Goal: Task Accomplishment & Management: Use online tool/utility

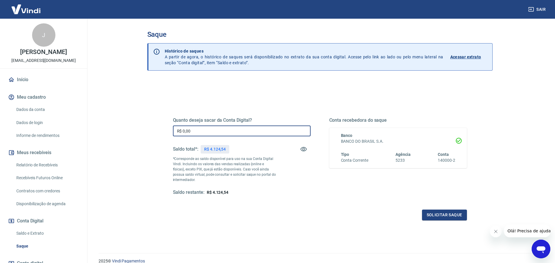
drag, startPoint x: 200, startPoint y: 131, endPoint x: 146, endPoint y: 124, distance: 54.4
click at [173, 125] on input "R$ 0,00" at bounding box center [242, 130] width 138 height 11
type input "R$ 4.124,00"
click at [454, 215] on button "Solicitar saque" at bounding box center [444, 214] width 45 height 11
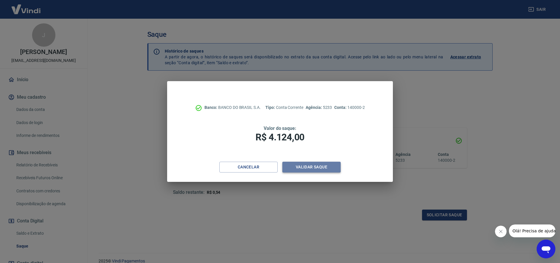
click at [316, 169] on button "Validar saque" at bounding box center [311, 167] width 58 height 11
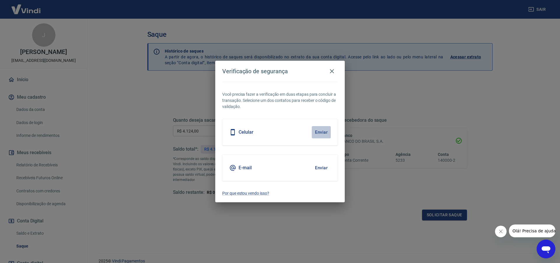
click at [322, 131] on button "Enviar" at bounding box center [321, 132] width 19 height 12
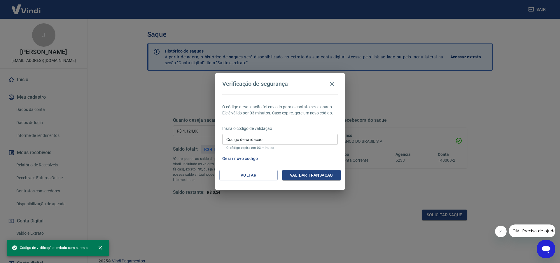
click at [308, 138] on input "Código de validação" at bounding box center [279, 139] width 115 height 11
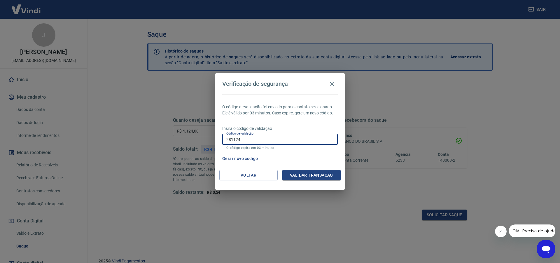
type input "281124"
click at [294, 171] on button "Validar transação" at bounding box center [311, 175] width 58 height 11
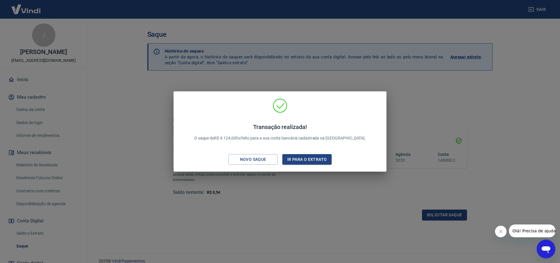
drag, startPoint x: 301, startPoint y: 160, endPoint x: 204, endPoint y: 5, distance: 183.0
click at [301, 160] on button "Ir para o extrato" at bounding box center [306, 159] width 49 height 11
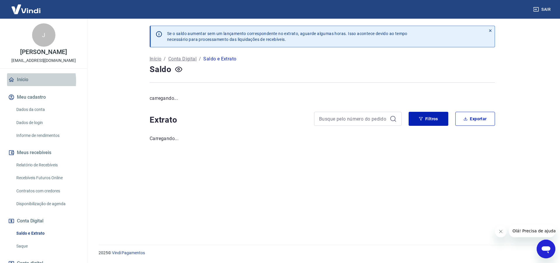
click at [26, 81] on link "Início" at bounding box center [43, 79] width 73 height 13
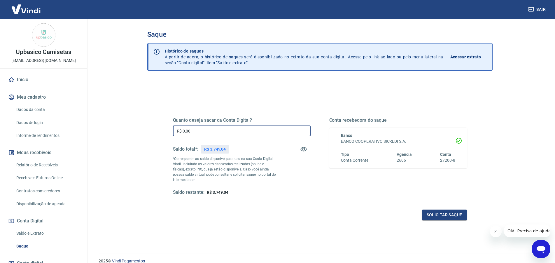
drag, startPoint x: 222, startPoint y: 131, endPoint x: 154, endPoint y: 133, distance: 67.7
click at [173, 133] on input "R$ 0,00" at bounding box center [242, 130] width 138 height 11
type input "R$ 3.749,04"
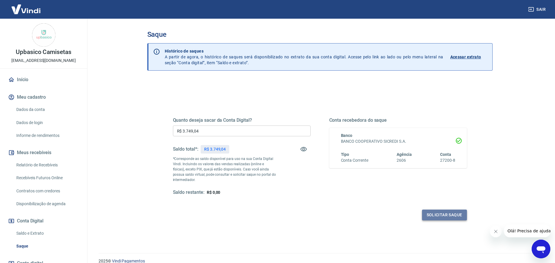
click at [435, 211] on button "Solicitar saque" at bounding box center [444, 214] width 45 height 11
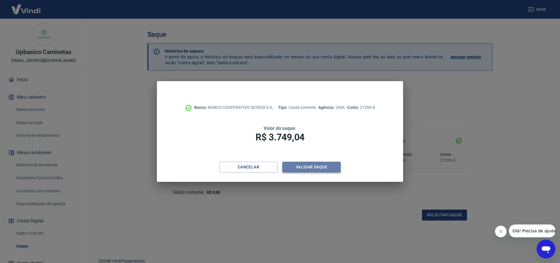
click at [318, 168] on button "Validar saque" at bounding box center [311, 167] width 58 height 11
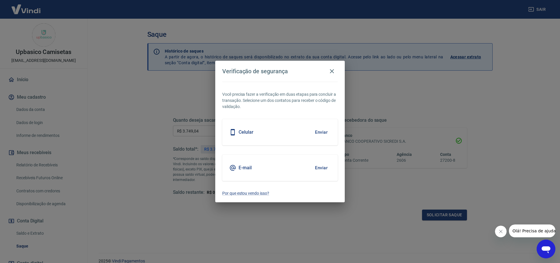
click at [317, 128] on button "Enviar" at bounding box center [321, 132] width 19 height 12
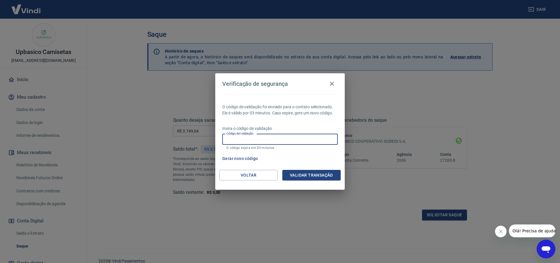
click at [270, 141] on input "Código de validação" at bounding box center [279, 139] width 115 height 11
type input "379521"
click at [301, 178] on button "Validar transação" at bounding box center [311, 175] width 58 height 11
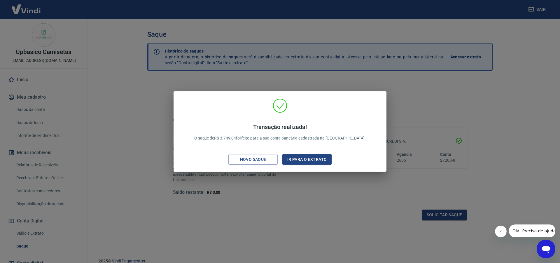
click at [314, 157] on button "Ir para o extrato" at bounding box center [306, 159] width 49 height 11
